Goal: Information Seeking & Learning: Find specific fact

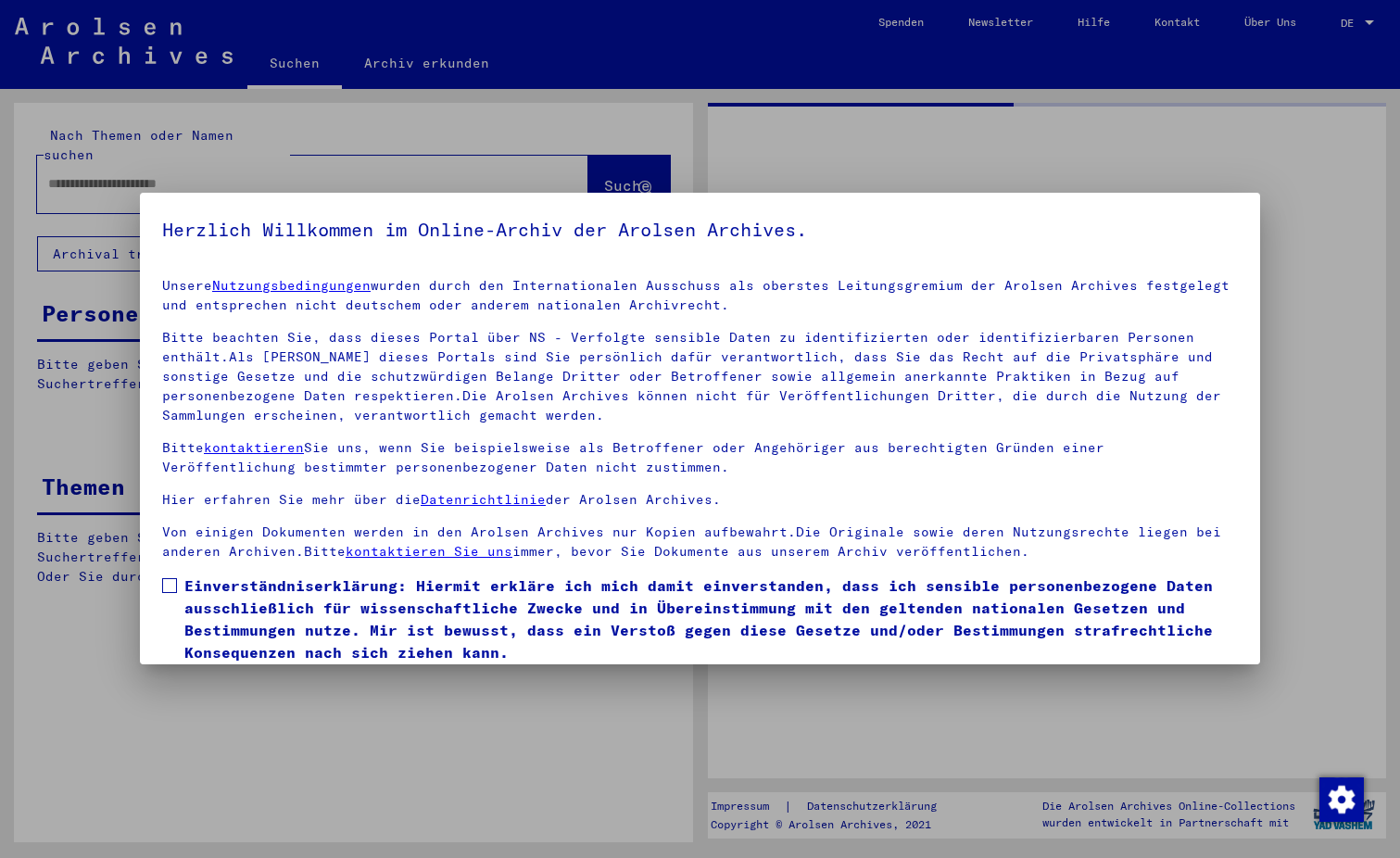
type input "*******"
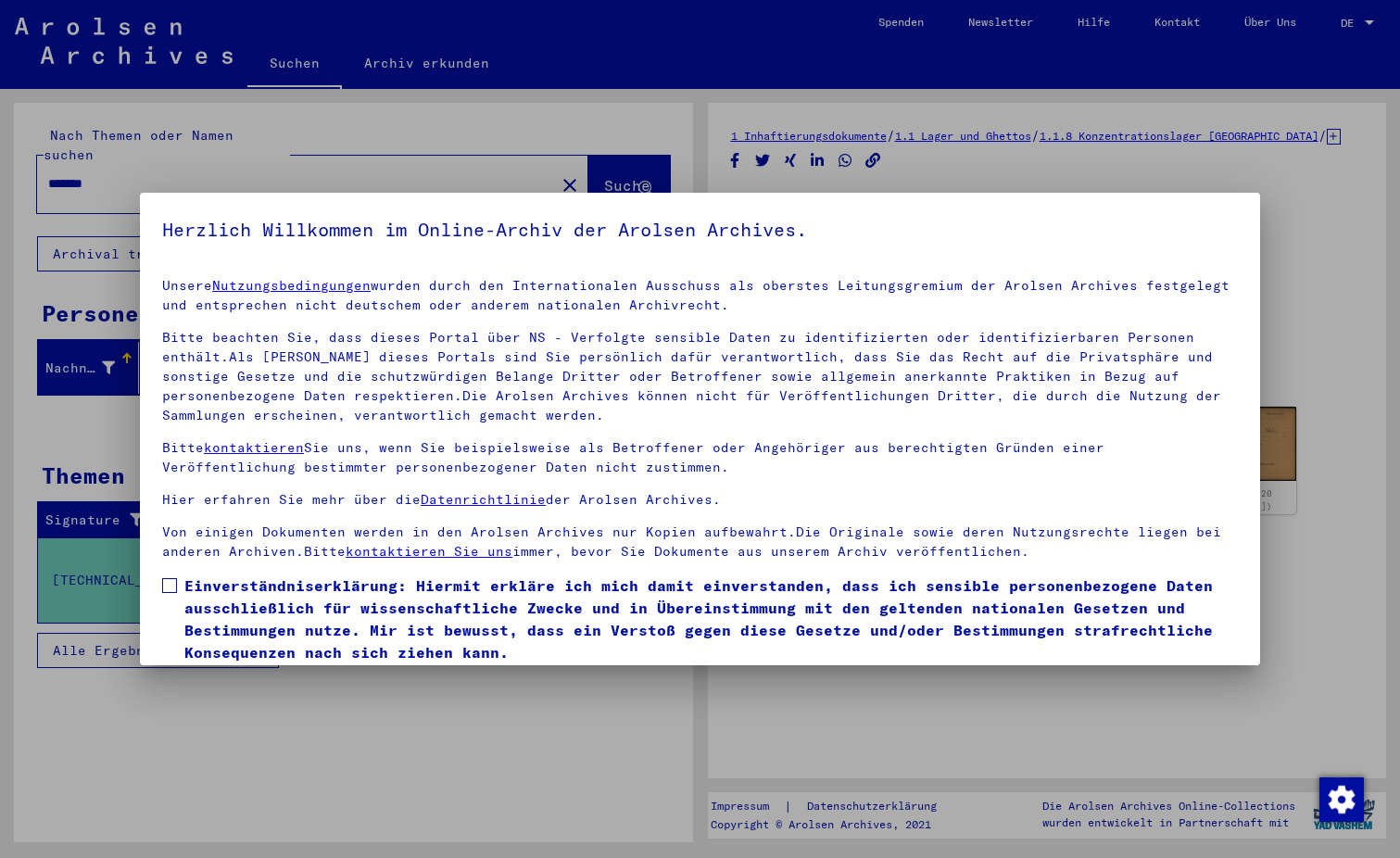
click at [175, 576] on label "Einverständniserklärung: Hiermit erkläre ich mich damit einverstanden, dass ich…" at bounding box center [700, 619] width 1076 height 89
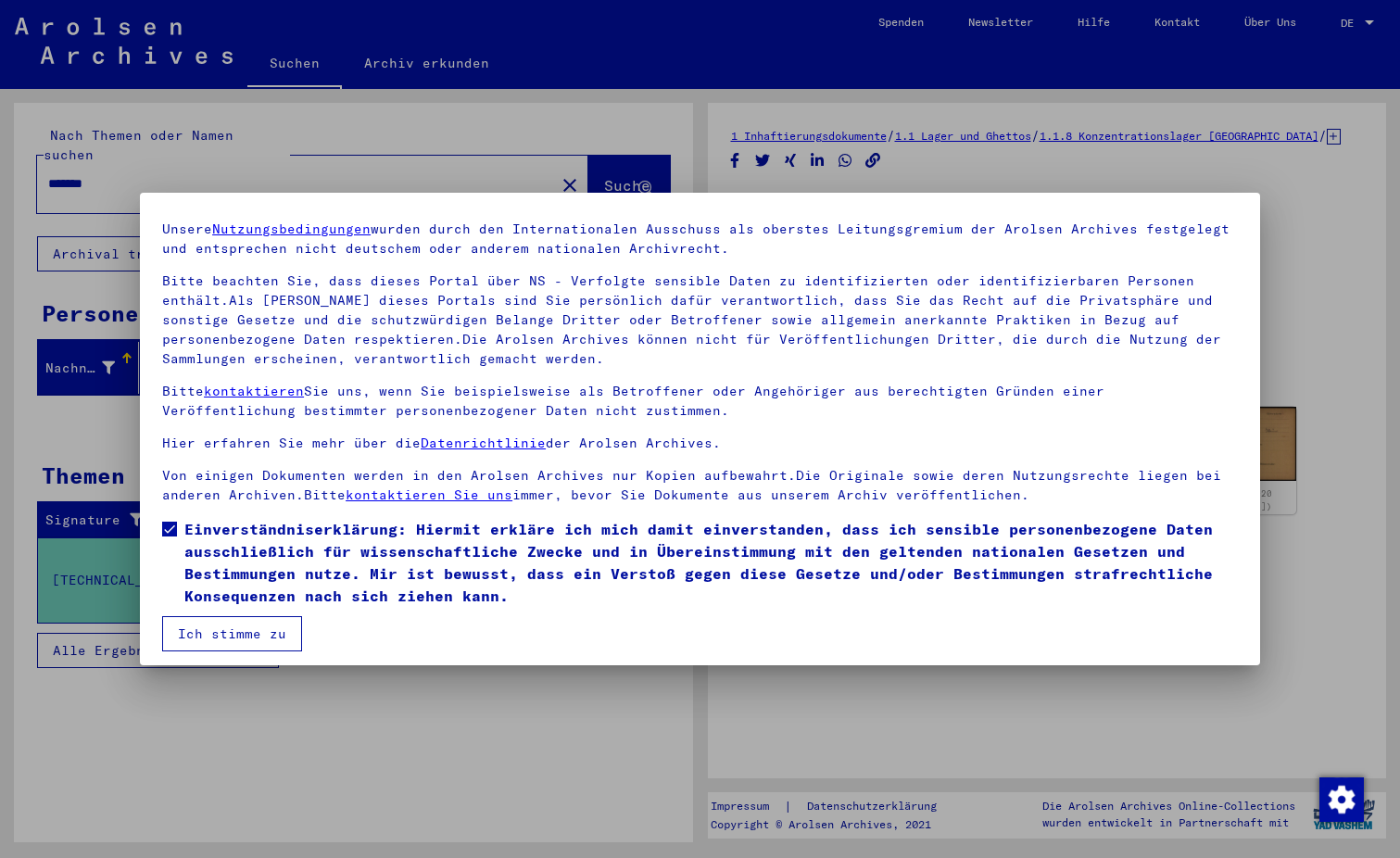
scroll to position [64, 0]
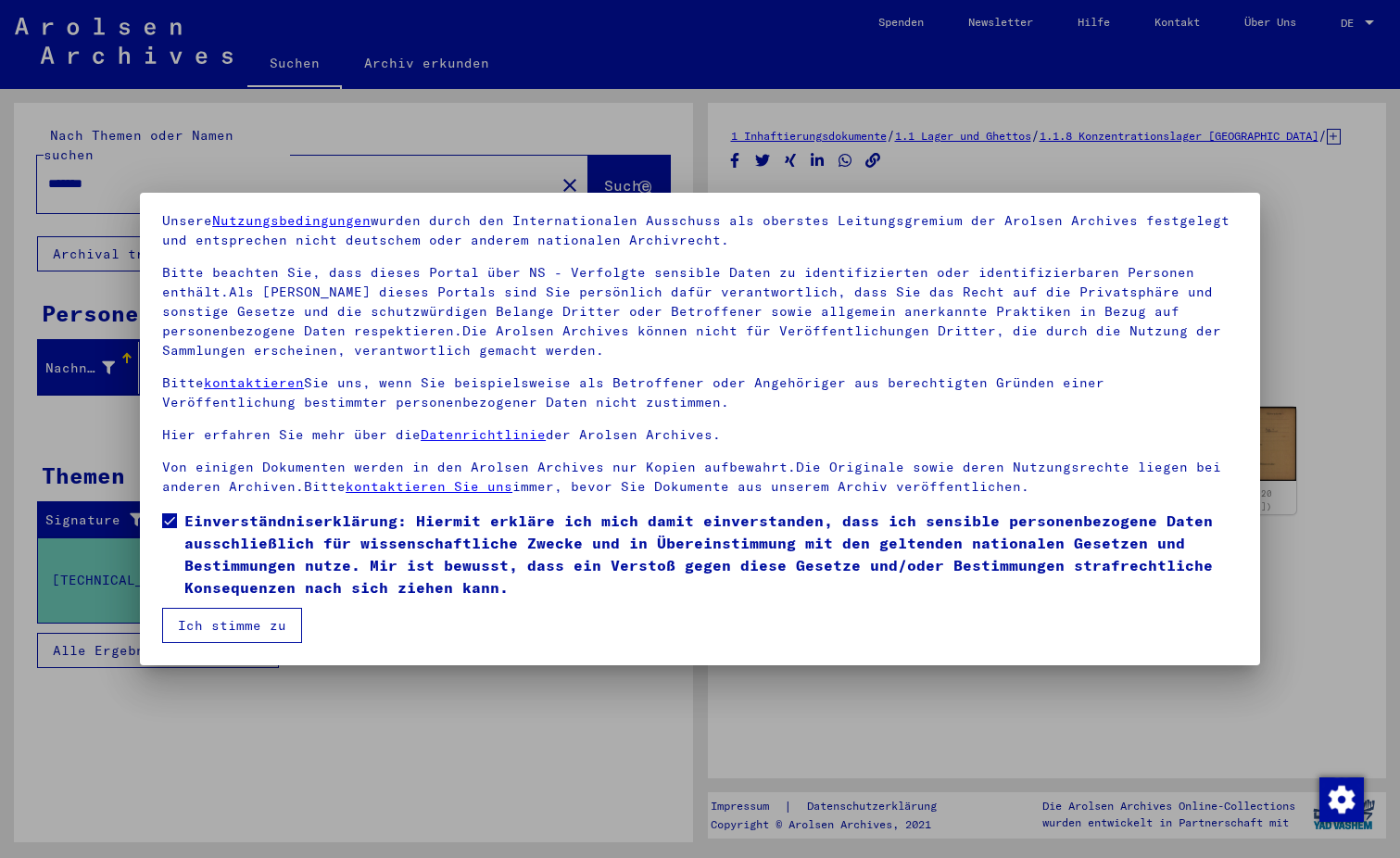
click at [251, 625] on button "Ich stimme zu" at bounding box center [232, 625] width 140 height 35
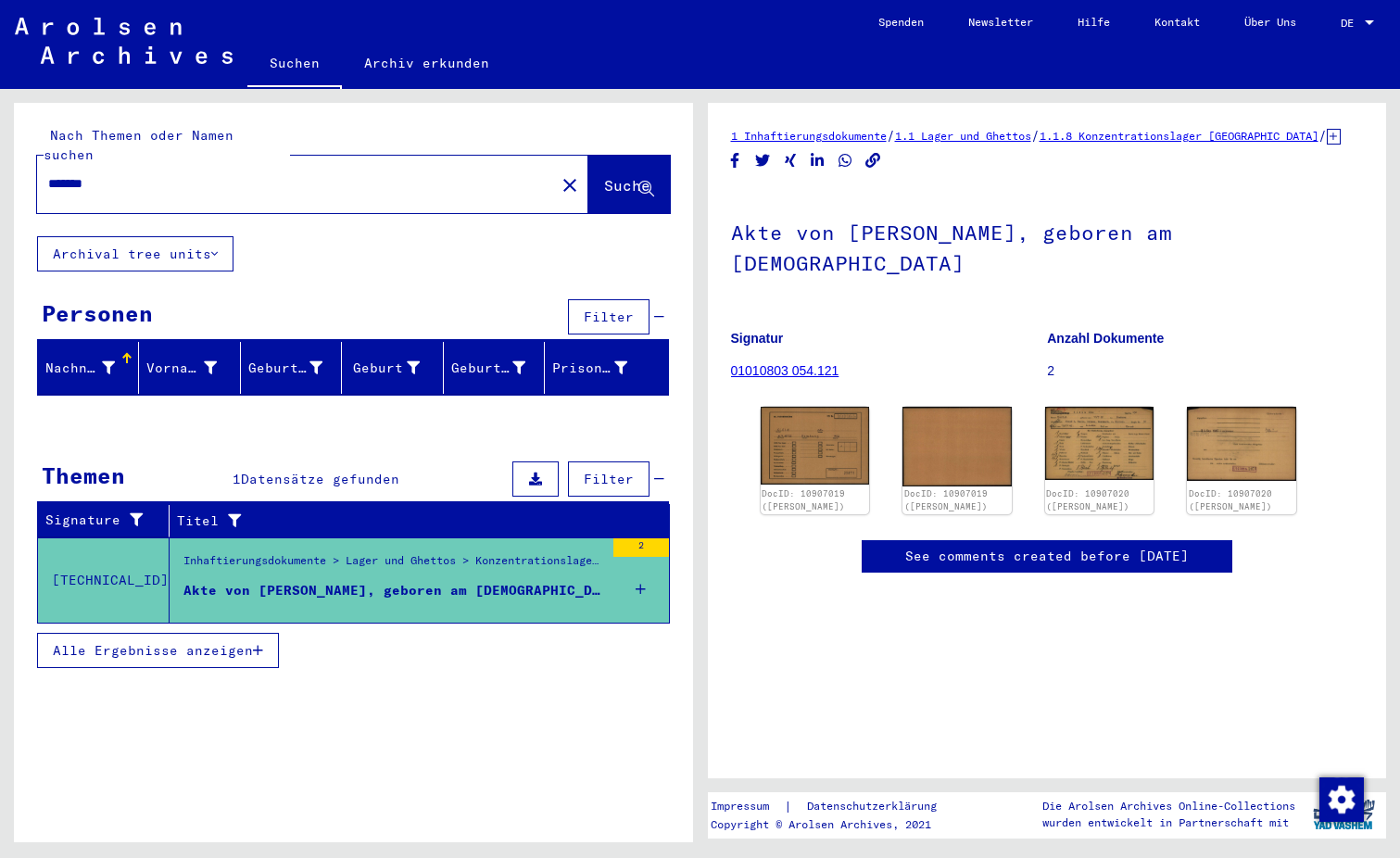
click at [559, 174] on mat-icon "close" at bounding box center [569, 185] width 22 height 22
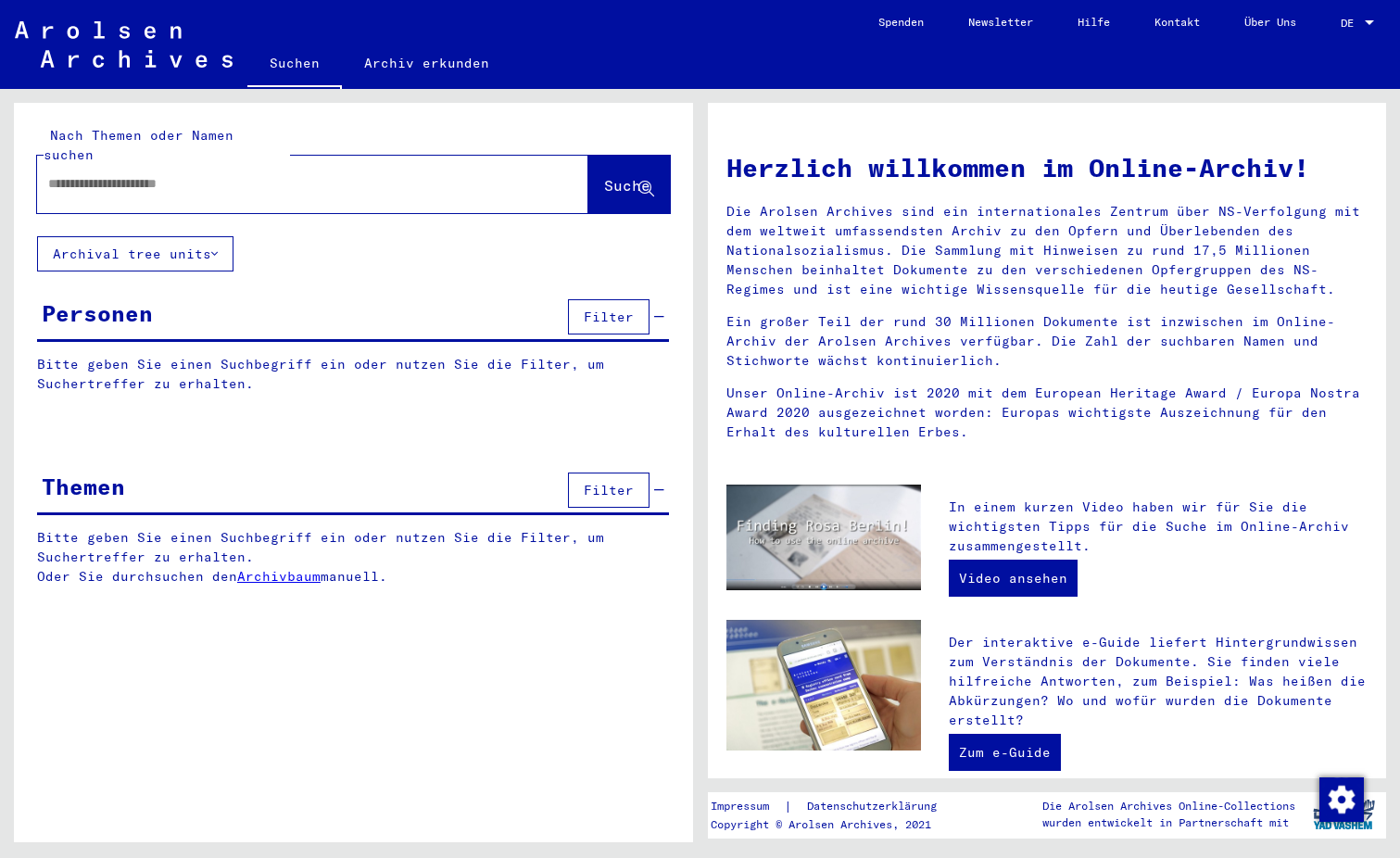
paste input "*******"
type input "*******"
click at [604, 176] on span "Suche" at bounding box center [627, 186] width 46 height 19
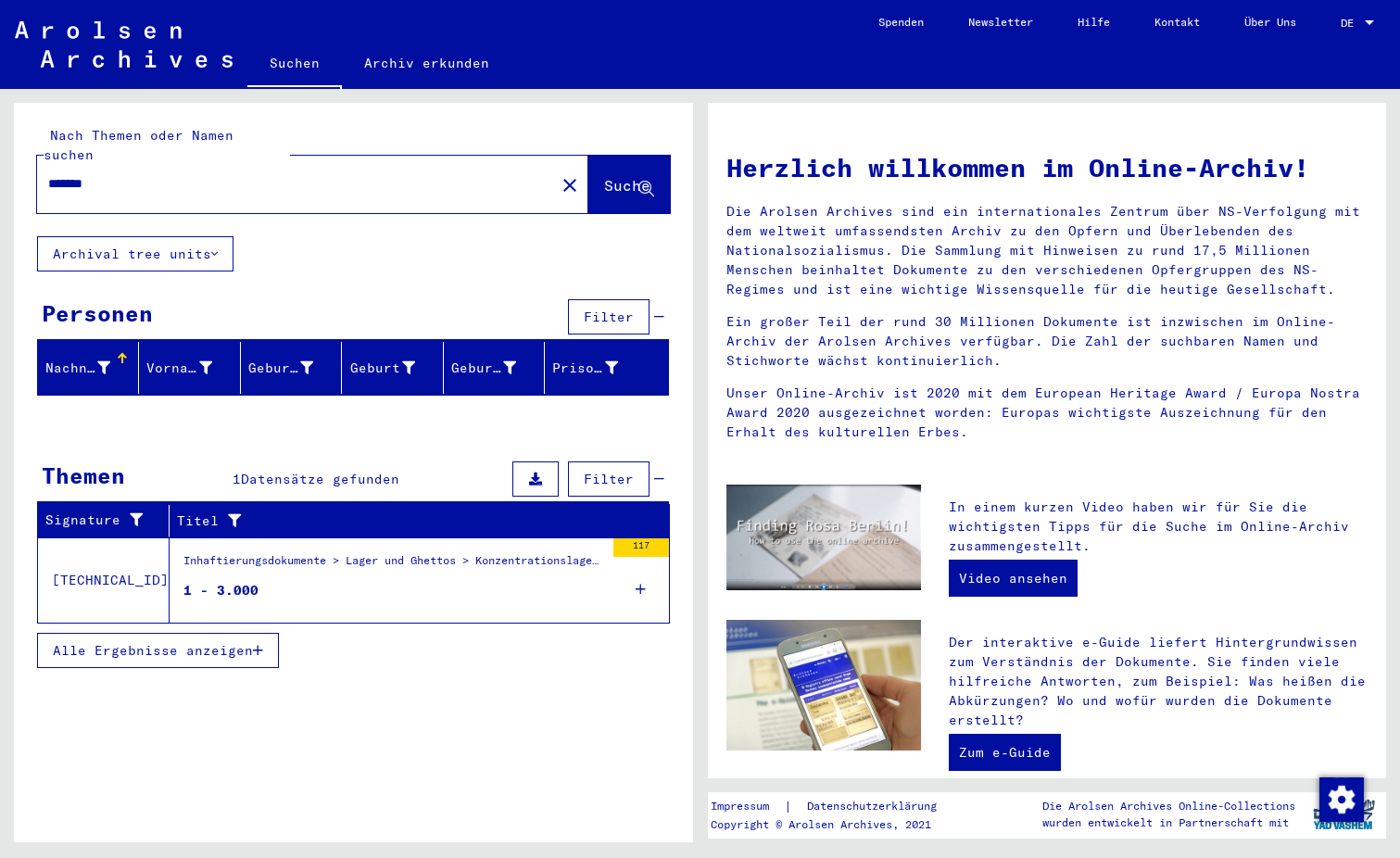
click at [511, 552] on div "Inhaftierungsdokumente > Lager und Ghettos > Konzentrationslager Flossenbürg > …" at bounding box center [394, 564] width 421 height 26
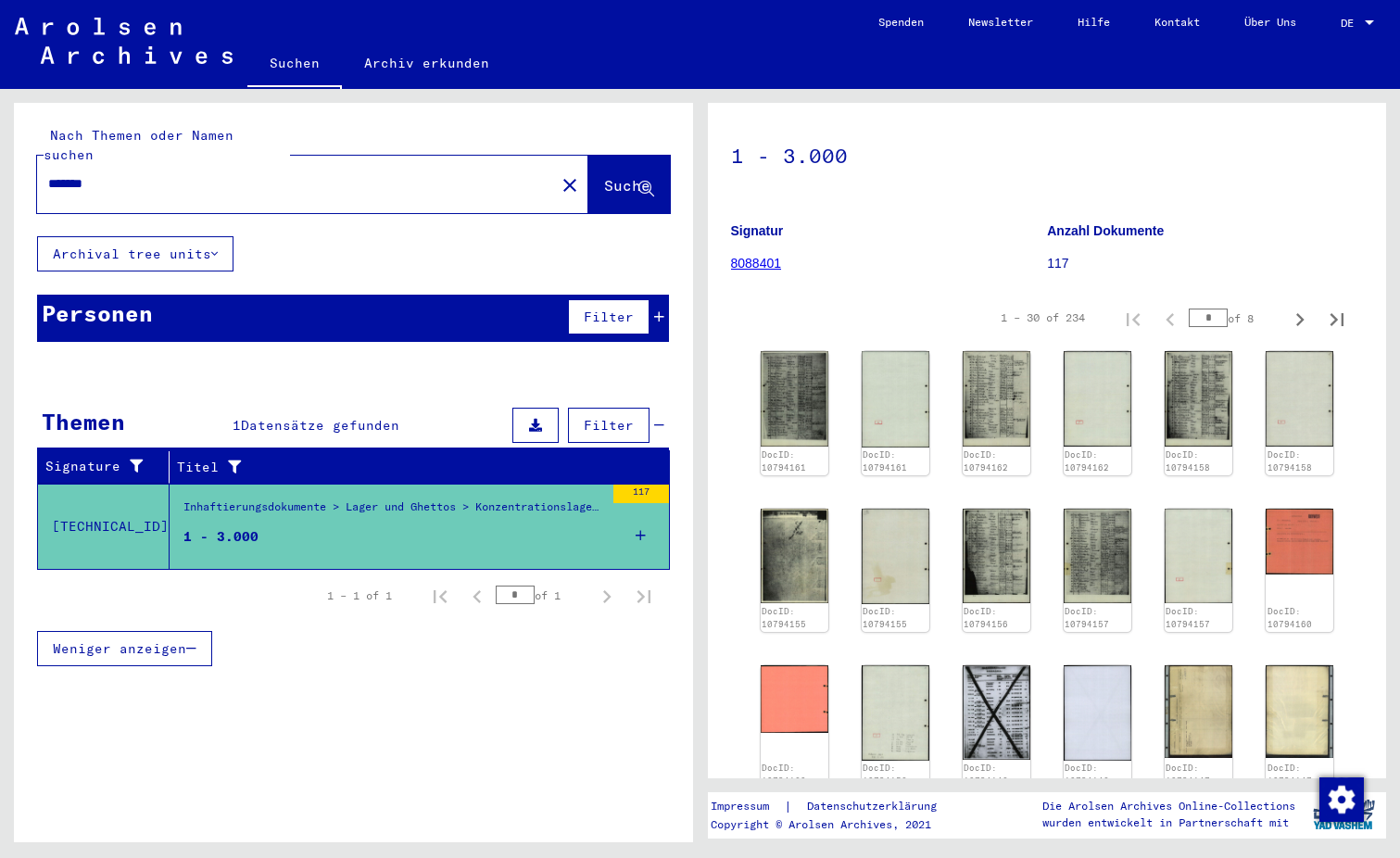
scroll to position [54, 0]
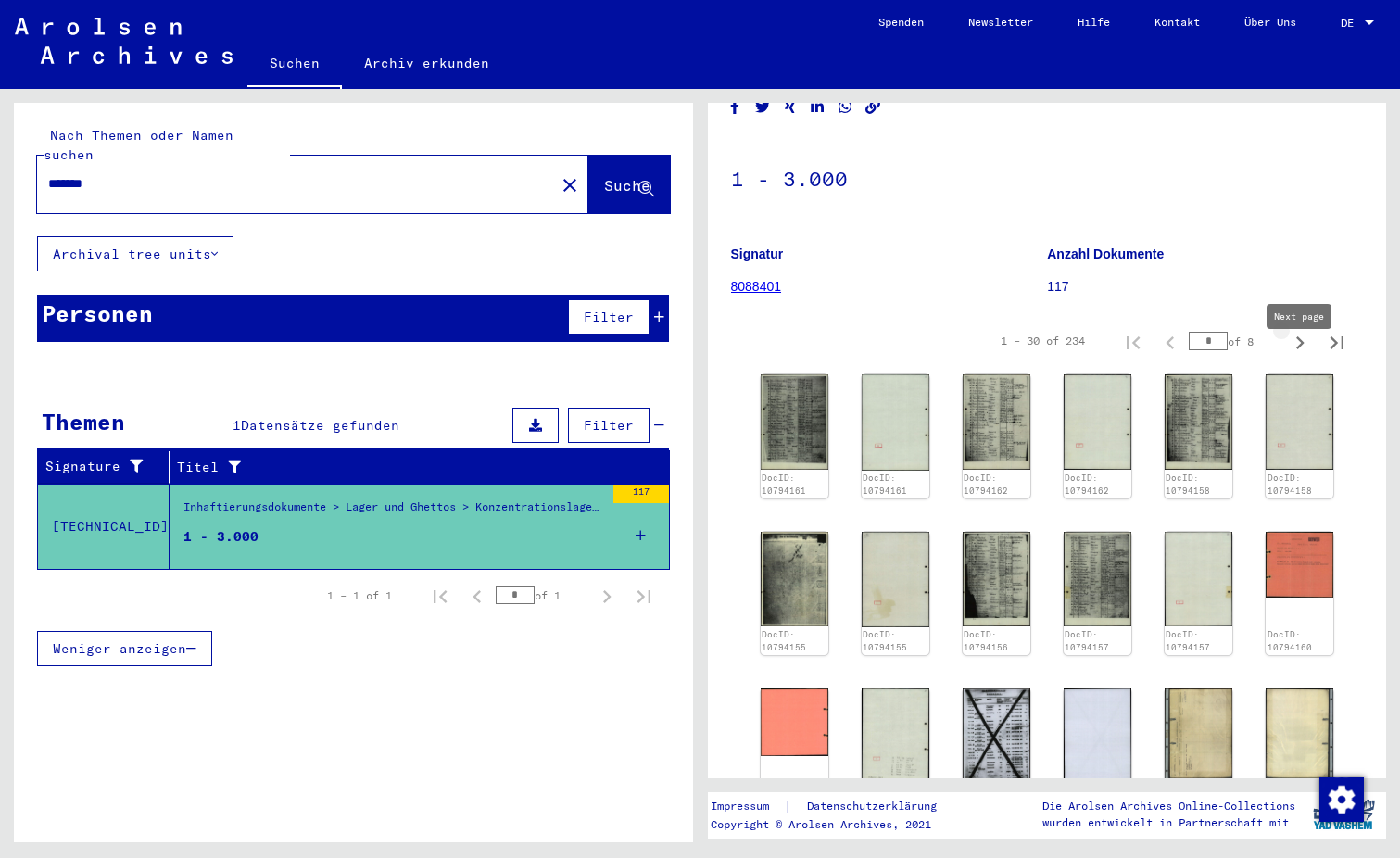
click at [1298, 356] on icon "Next page" at bounding box center [1299, 342] width 26 height 26
type input "*"
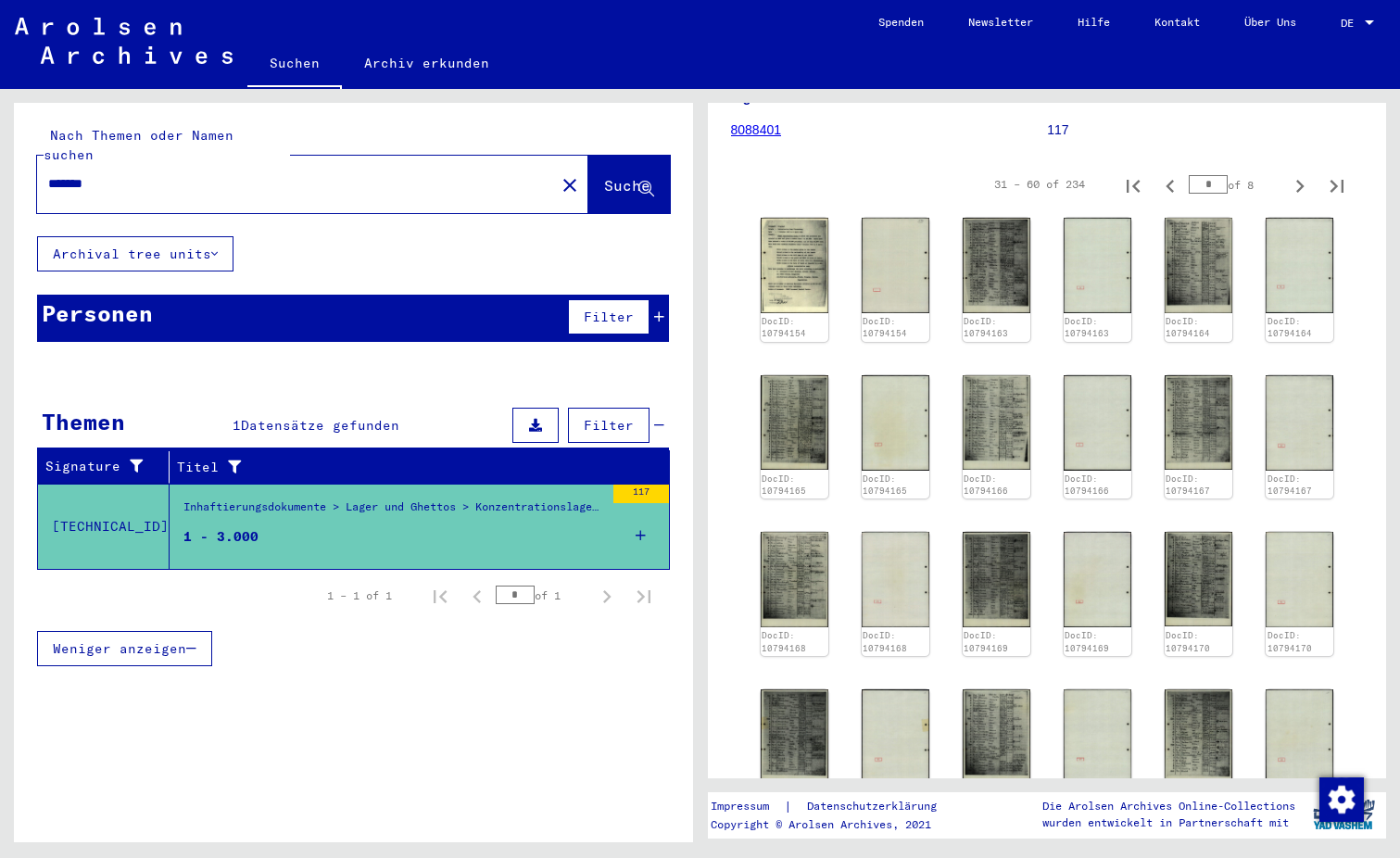
scroll to position [214, 0]
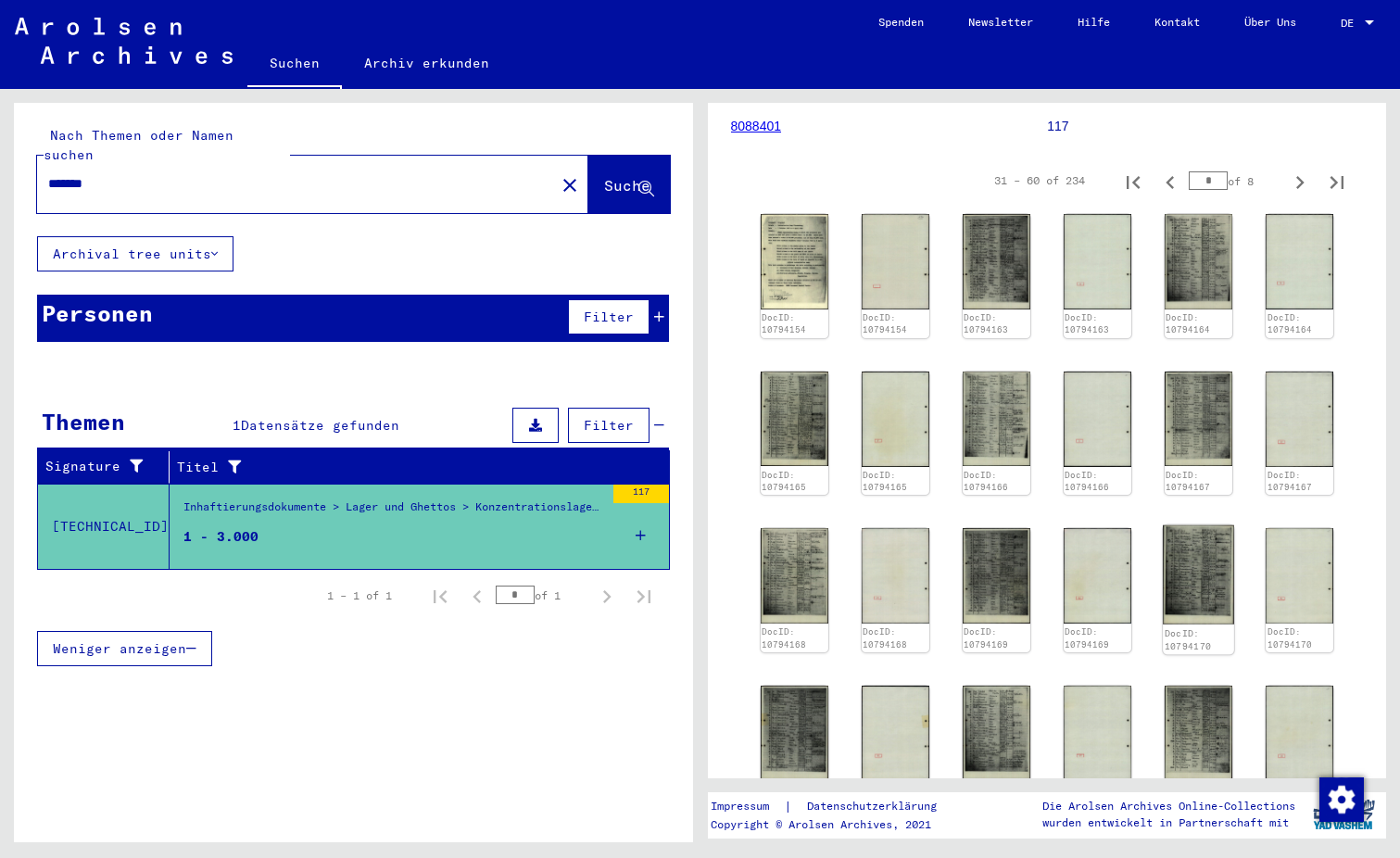
click at [1208, 603] on img at bounding box center [1198, 575] width 71 height 100
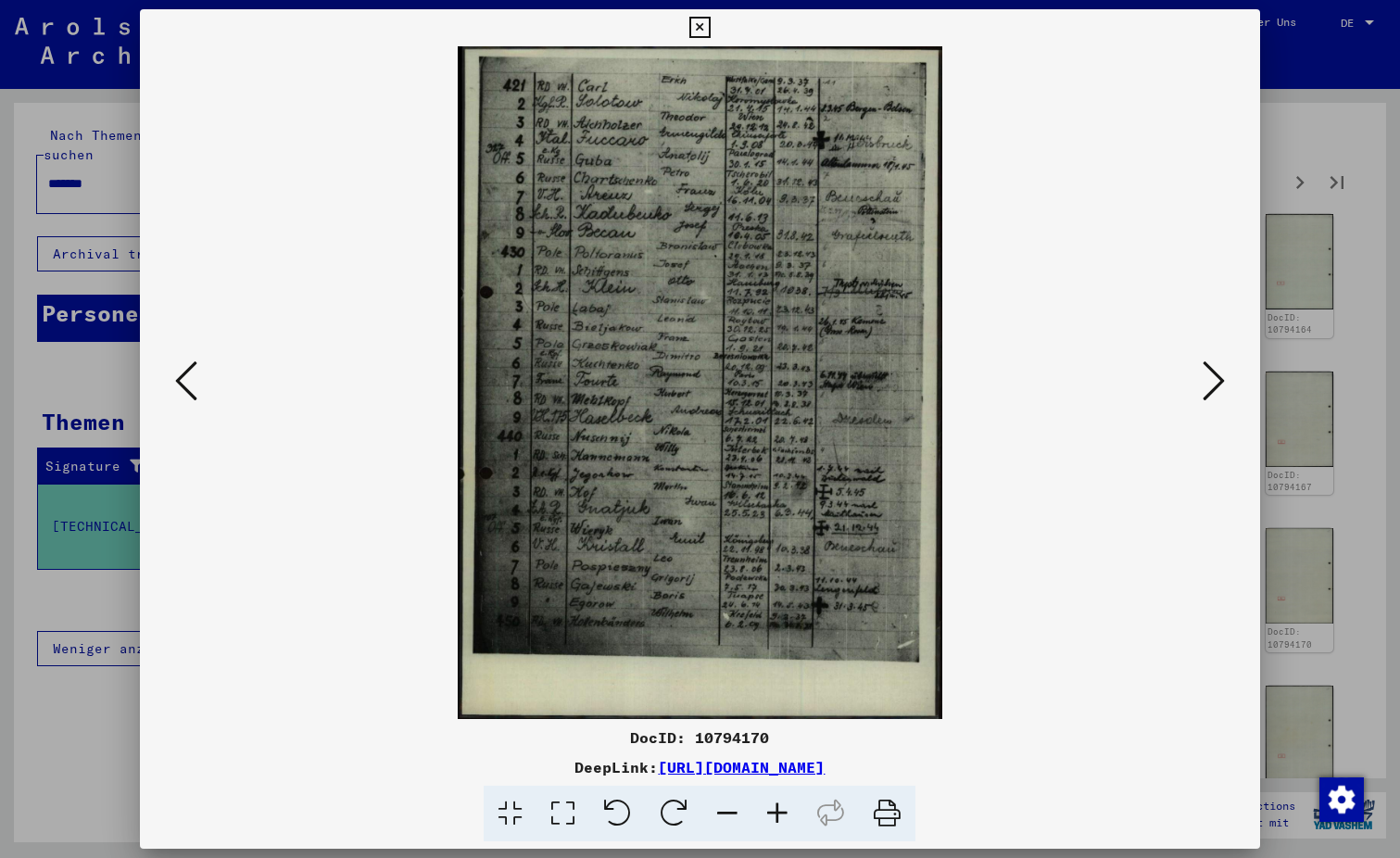
drag, startPoint x: 1051, startPoint y: 772, endPoint x: 466, endPoint y: 766, distance: 585.0
click at [466, 766] on div "DeepLink: [URL][DOMAIN_NAME]" at bounding box center [700, 766] width 1120 height 22
copy link "[URL][DOMAIN_NAME]"
click at [698, 24] on icon at bounding box center [700, 27] width 21 height 22
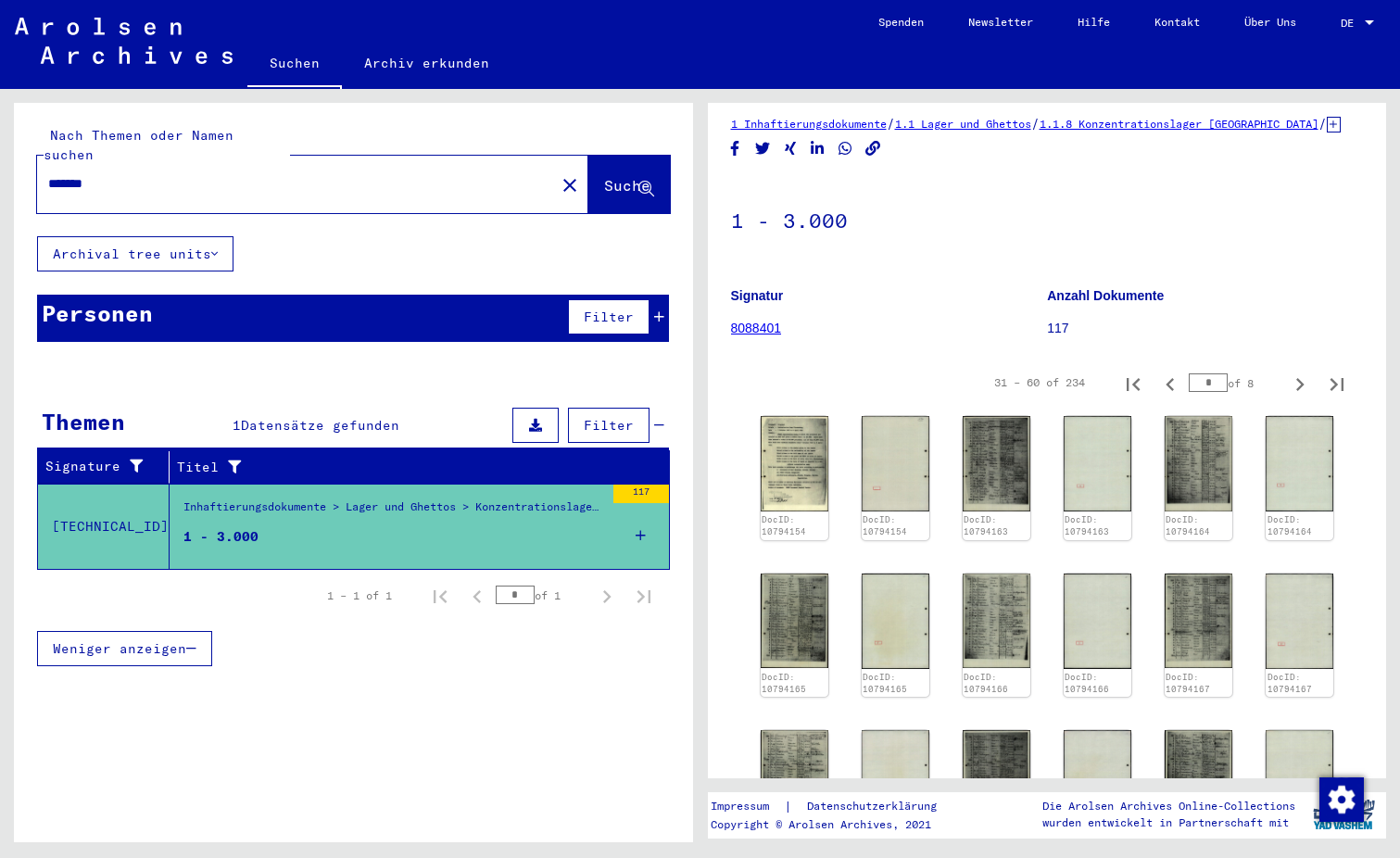
scroll to position [0, 0]
